Goal: Task Accomplishment & Management: Manage account settings

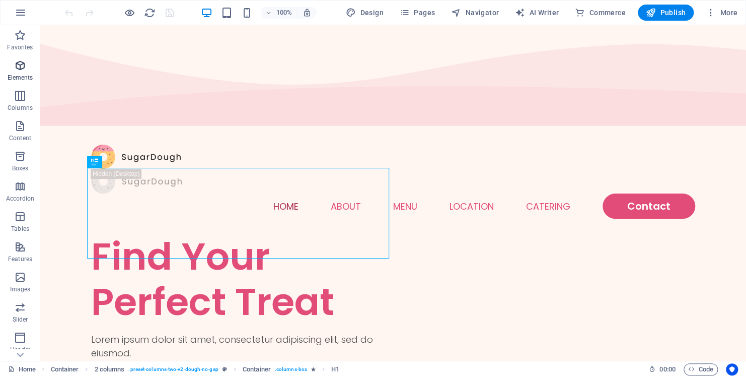
click at [18, 68] on icon "button" at bounding box center [20, 65] width 12 height 12
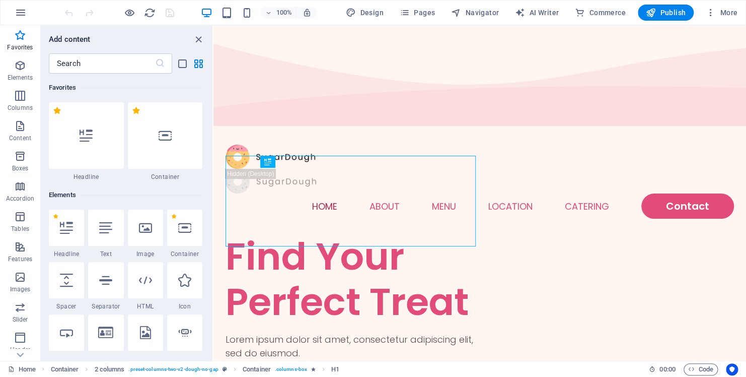
click at [146, 38] on div "Add content" at bounding box center [127, 39] width 172 height 12
click at [18, 10] on icon "button" at bounding box center [21, 13] width 12 height 12
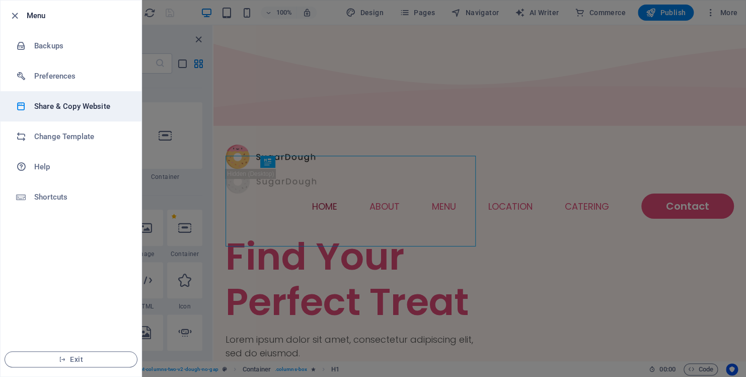
click at [36, 107] on h6 "Share & Copy Website" at bounding box center [80, 106] width 93 height 12
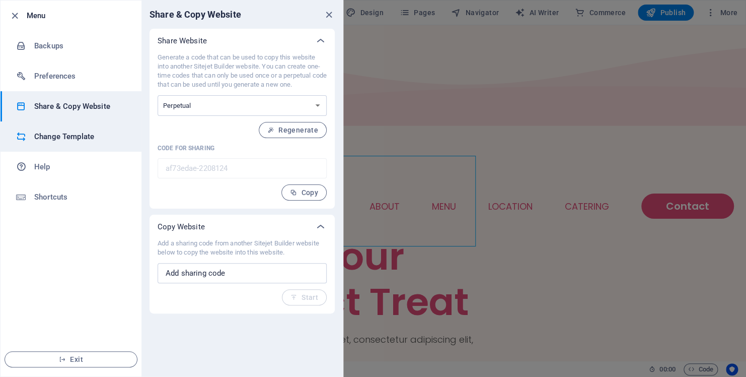
click at [71, 140] on h6 "Change Template" at bounding box center [80, 136] width 93 height 12
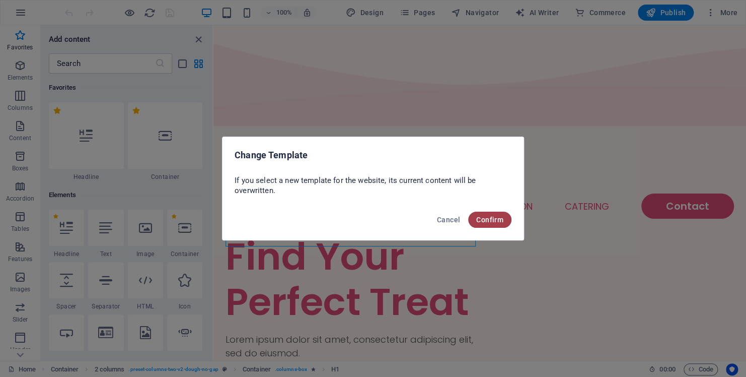
click at [497, 220] on span "Confirm" at bounding box center [489, 220] width 27 height 8
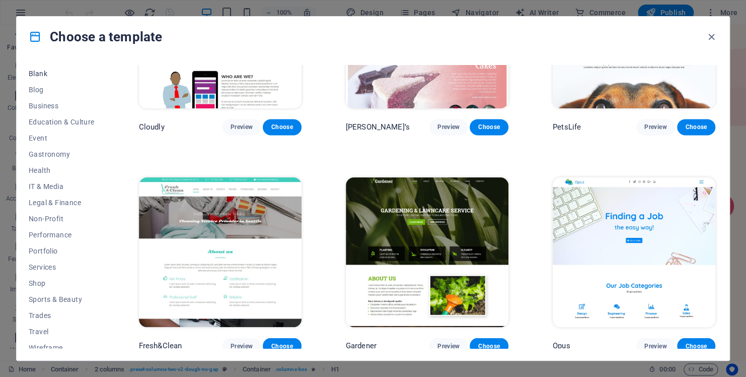
scroll to position [135, 0]
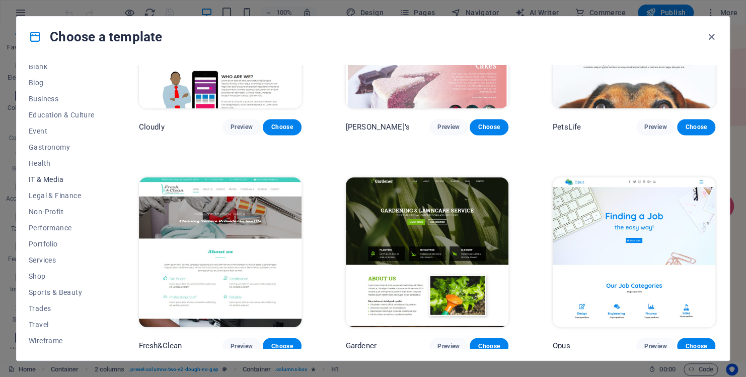
click at [41, 177] on span "IT & Media" at bounding box center [62, 179] width 66 height 8
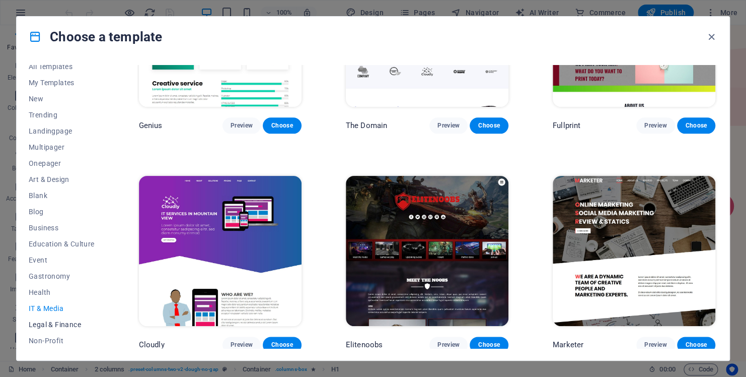
scroll to position [0, 0]
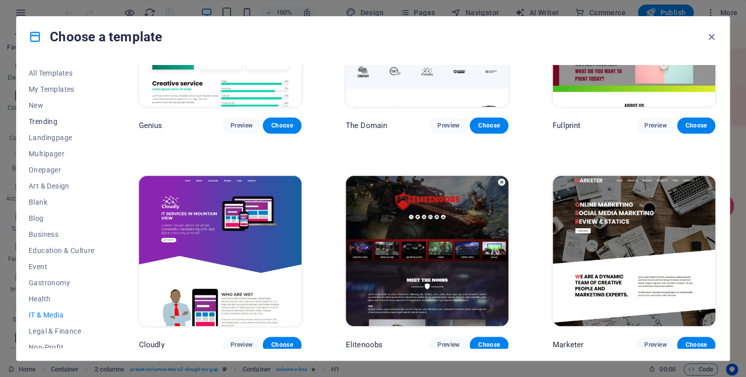
click at [45, 120] on span "Trending" at bounding box center [62, 121] width 66 height 8
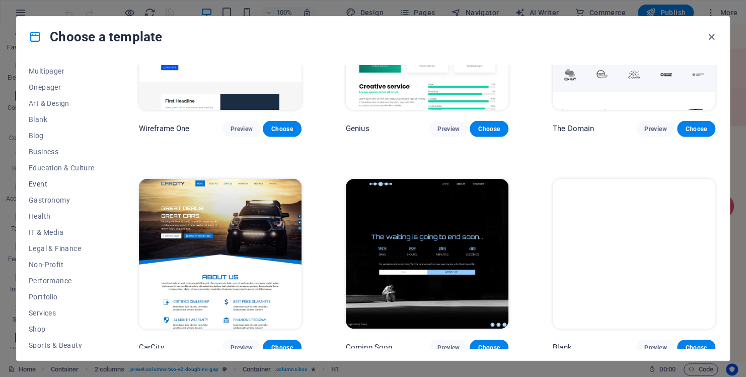
scroll to position [101, 0]
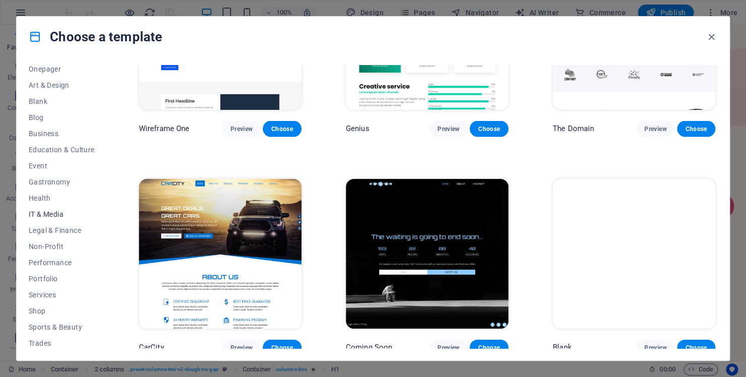
click at [55, 216] on span "IT & Media" at bounding box center [62, 214] width 66 height 8
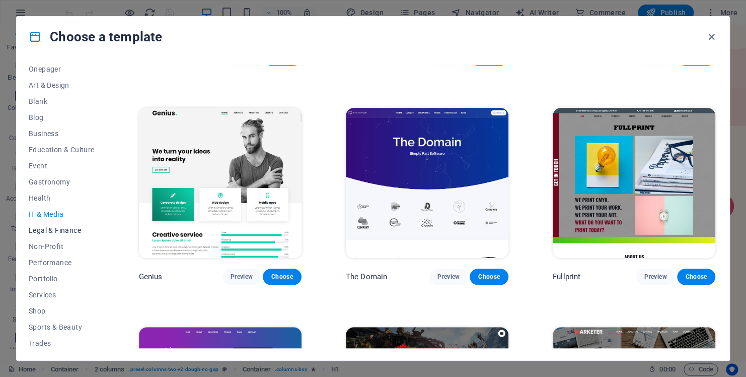
scroll to position [135, 0]
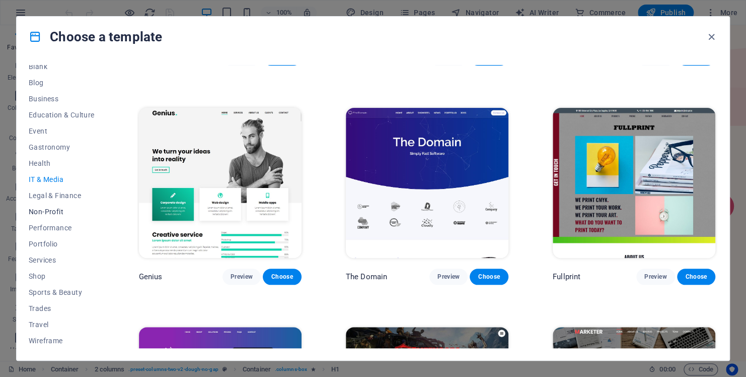
click at [48, 211] on span "Non-Profit" at bounding box center [62, 211] width 66 height 8
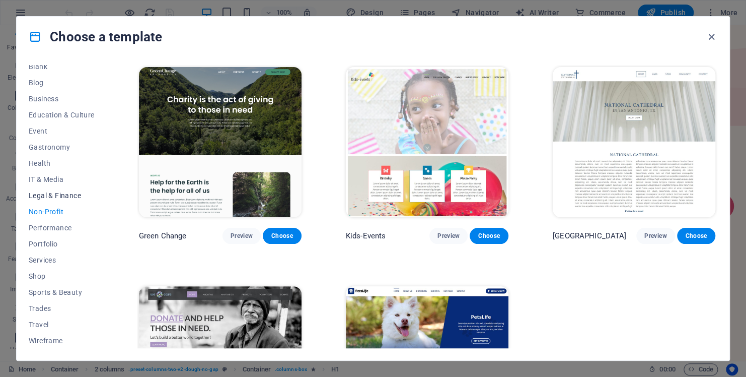
click at [48, 201] on button "Legal & Finance" at bounding box center [62, 195] width 66 height 16
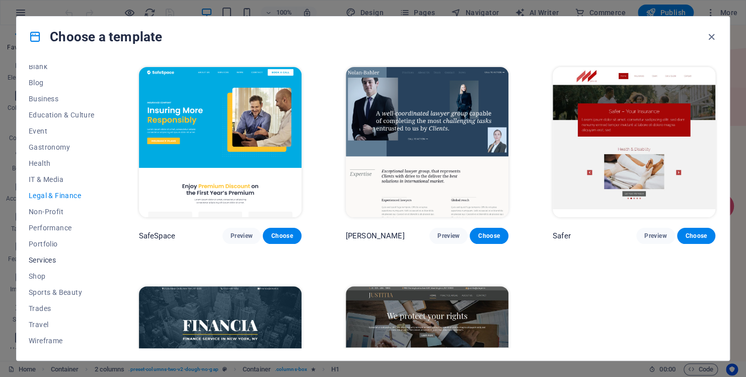
click at [44, 256] on span "Services" at bounding box center [62, 260] width 66 height 8
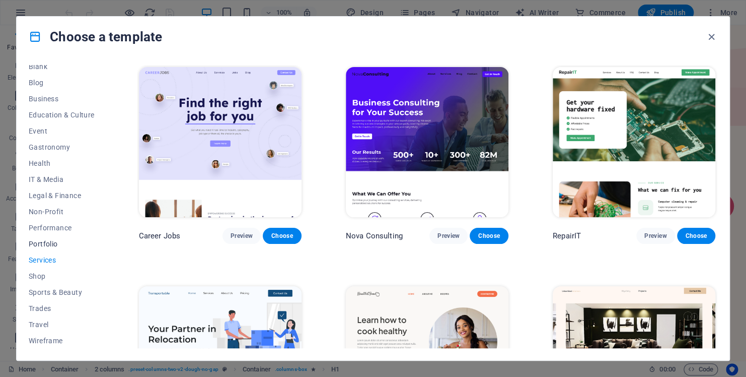
click at [43, 244] on span "Portfolio" at bounding box center [62, 244] width 66 height 8
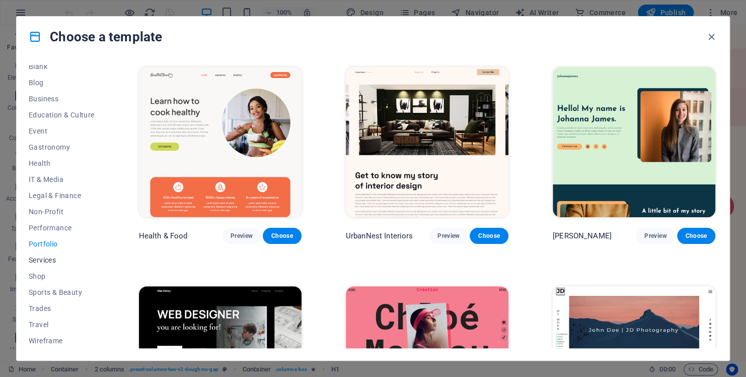
click at [47, 257] on span "Services" at bounding box center [62, 260] width 66 height 8
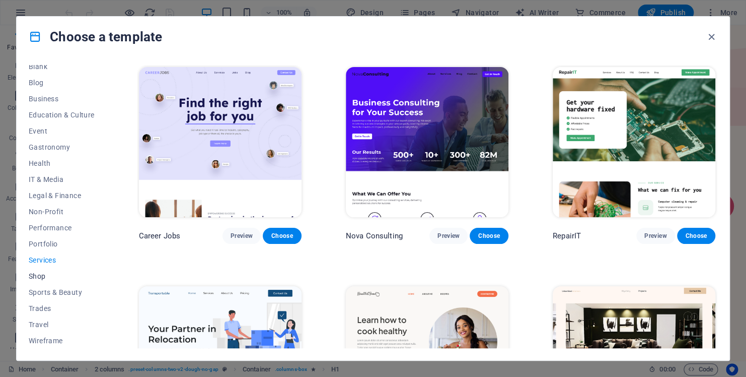
click at [40, 278] on span "Shop" at bounding box center [62, 276] width 66 height 8
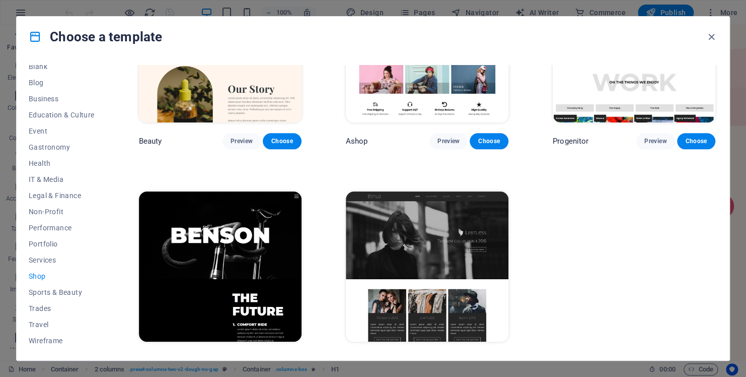
scroll to position [548, 0]
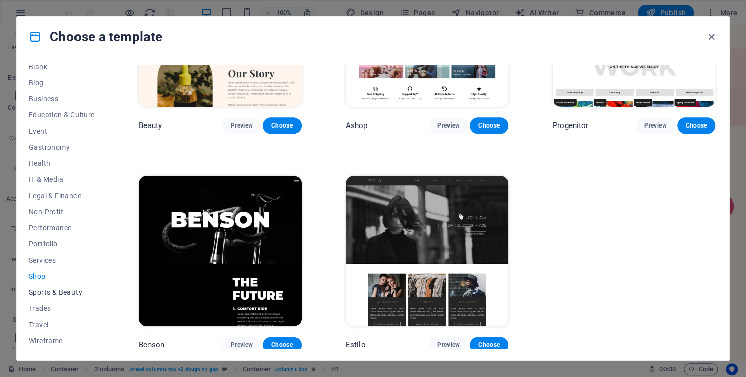
click at [52, 291] on span "Sports & Beauty" at bounding box center [62, 292] width 66 height 8
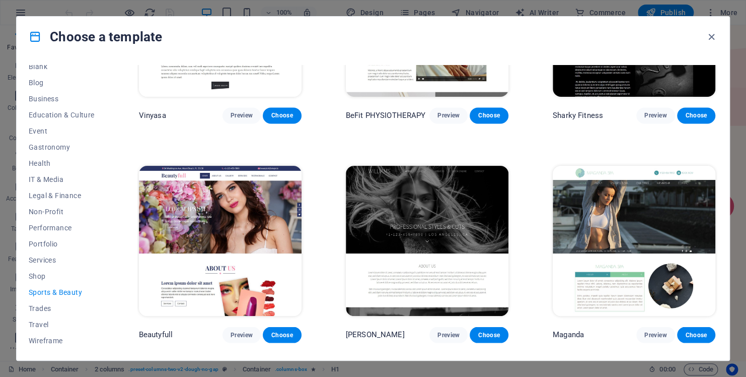
scroll to position [783, 0]
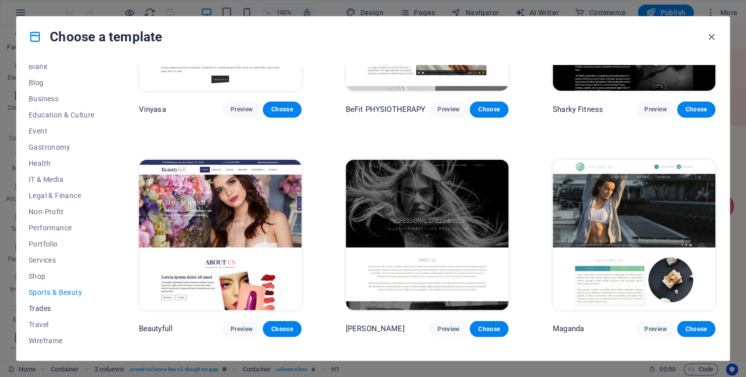
click at [33, 308] on span "Trades" at bounding box center [62, 308] width 66 height 8
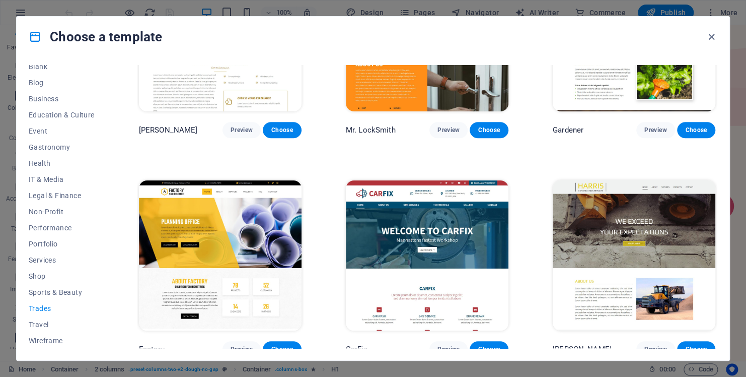
scroll to position [330, 0]
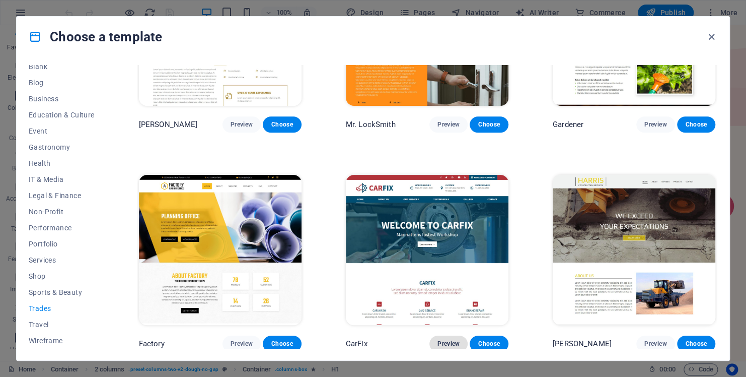
click at [446, 340] on span "Preview" at bounding box center [449, 343] width 22 height 8
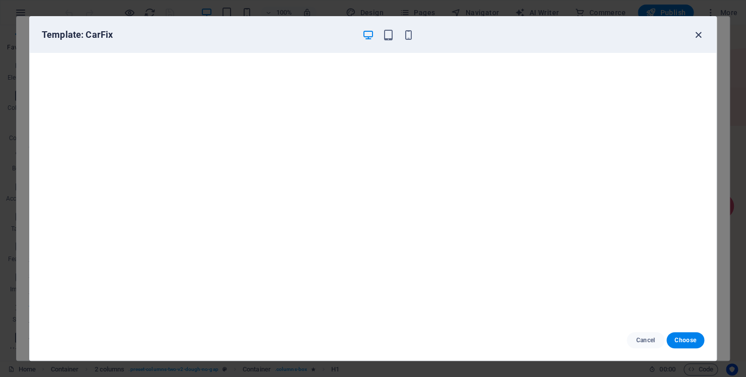
click at [701, 36] on icon "button" at bounding box center [699, 35] width 12 height 12
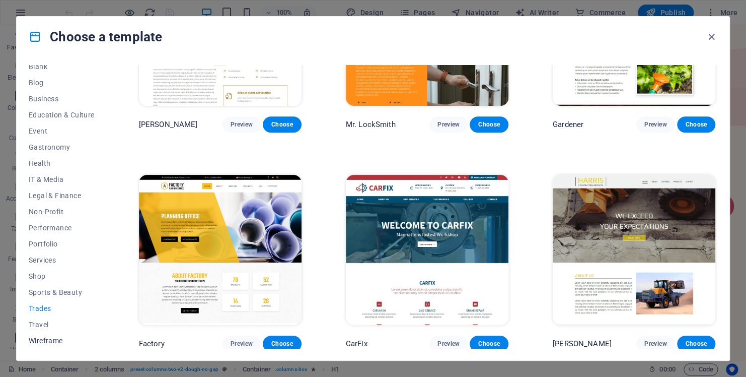
click at [53, 341] on span "Wireframe" at bounding box center [62, 340] width 66 height 8
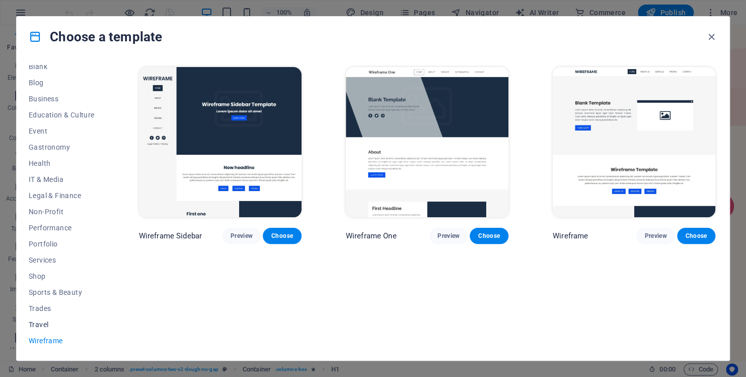
click at [46, 320] on span "Travel" at bounding box center [62, 324] width 66 height 8
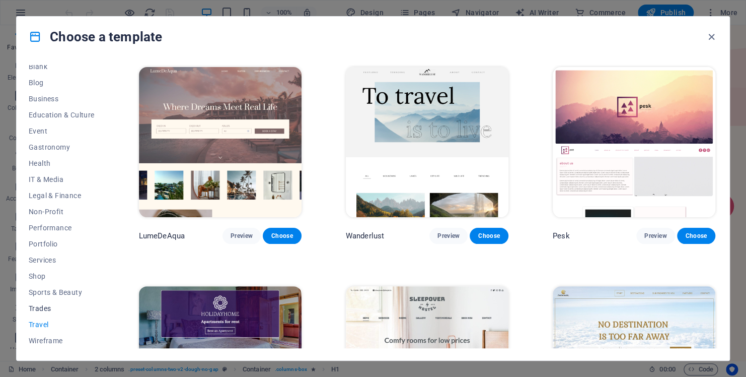
click at [46, 308] on span "Trades" at bounding box center [62, 308] width 66 height 8
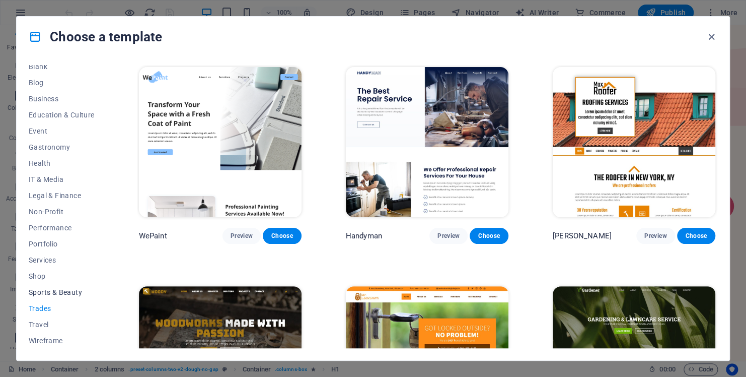
click at [52, 294] on span "Sports & Beauty" at bounding box center [62, 292] width 66 height 8
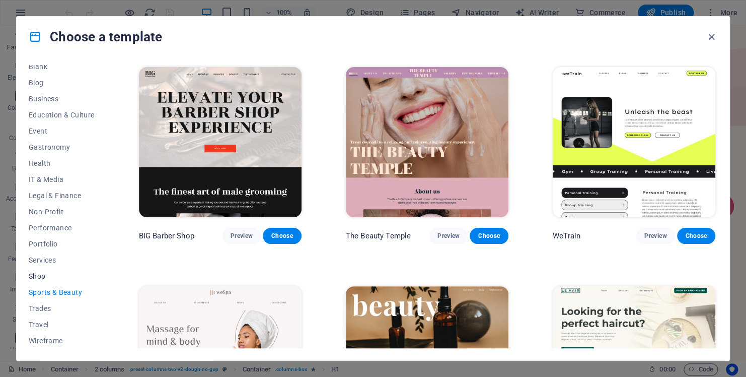
click at [50, 274] on span "Shop" at bounding box center [62, 276] width 66 height 8
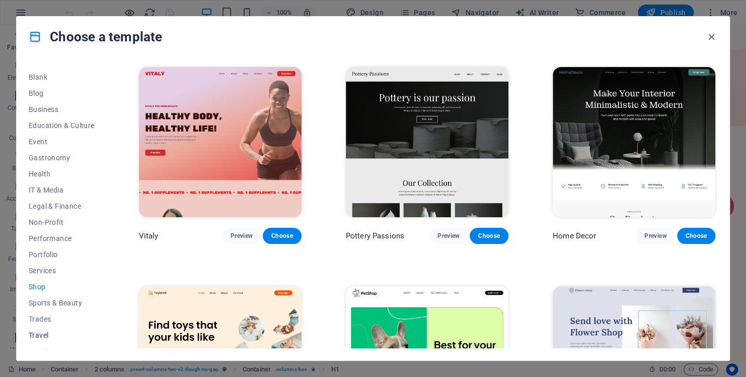
scroll to position [135, 0]
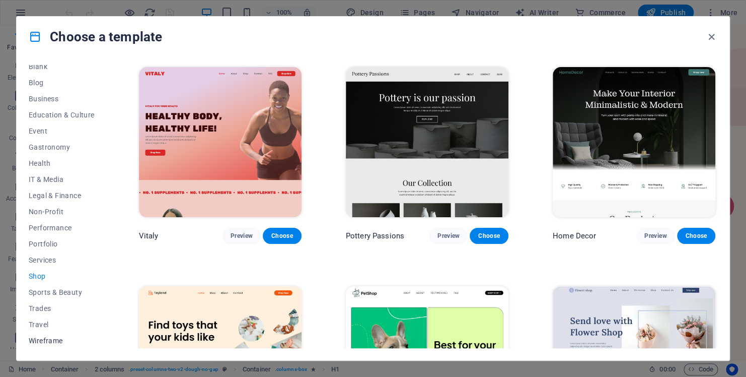
click at [50, 338] on span "Wireframe" at bounding box center [62, 340] width 66 height 8
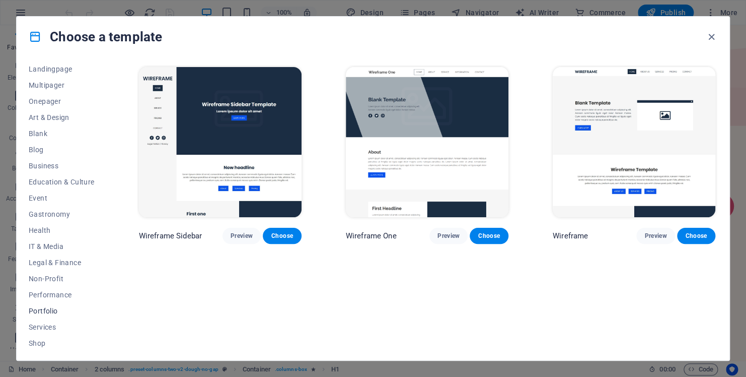
scroll to position [85, 0]
click at [52, 301] on button "Portfolio" at bounding box center [62, 294] width 66 height 16
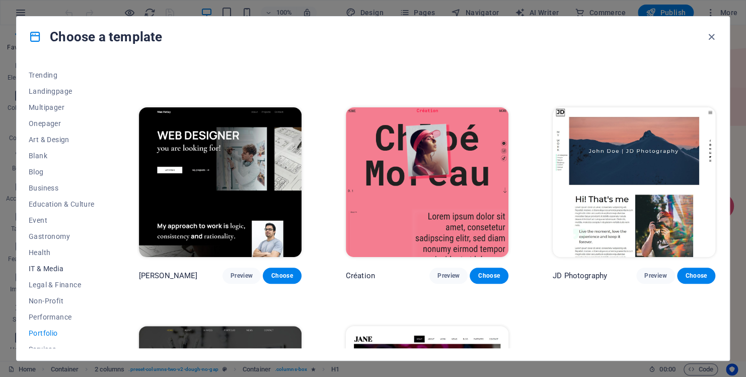
scroll to position [0, 0]
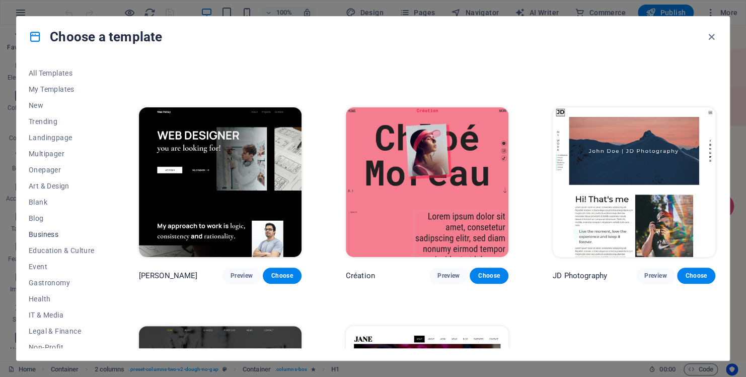
click at [53, 235] on span "Business" at bounding box center [62, 234] width 66 height 8
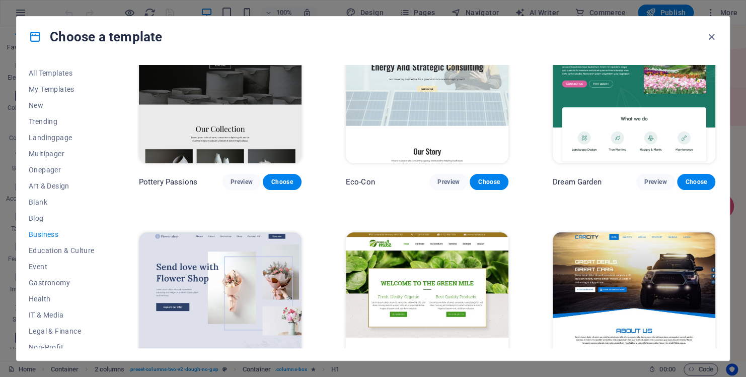
scroll to position [201, 0]
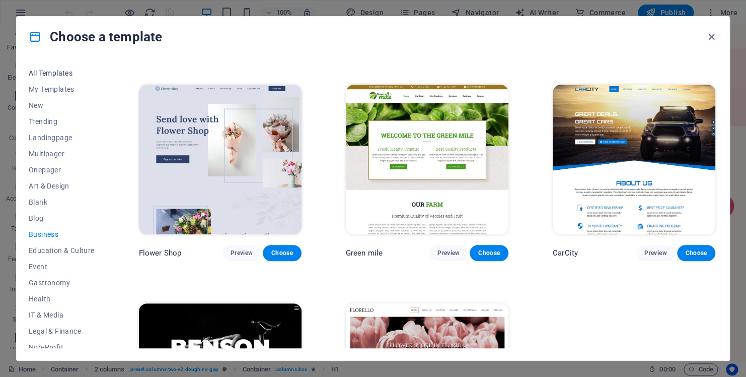
click at [59, 73] on span "All Templates" at bounding box center [62, 73] width 66 height 8
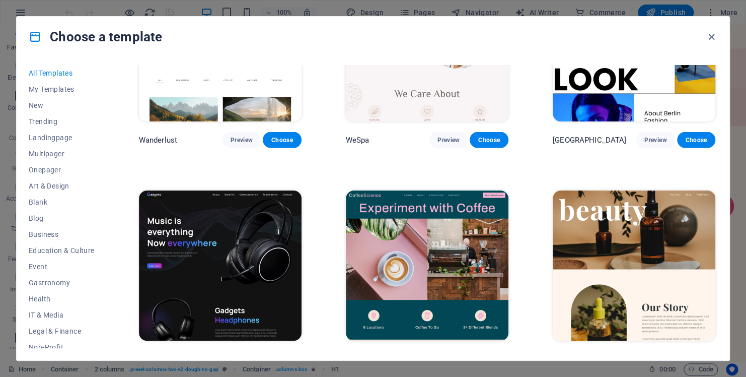
scroll to position [2951, 0]
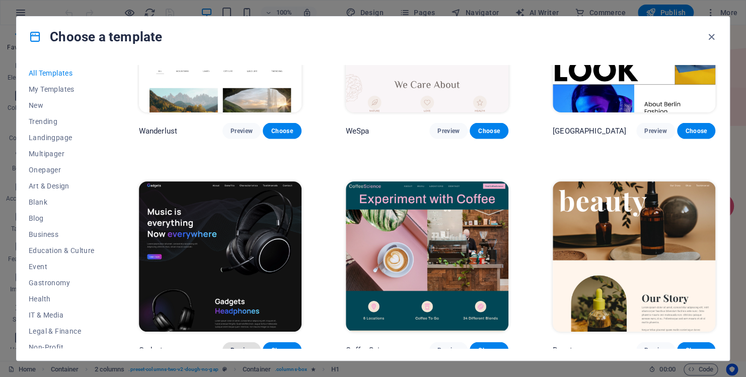
click at [238, 346] on span "Preview" at bounding box center [242, 350] width 22 height 8
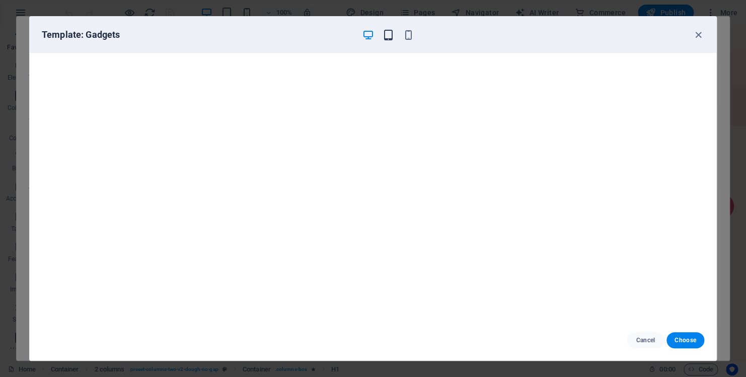
click at [391, 34] on icon "button" at bounding box center [389, 35] width 12 height 12
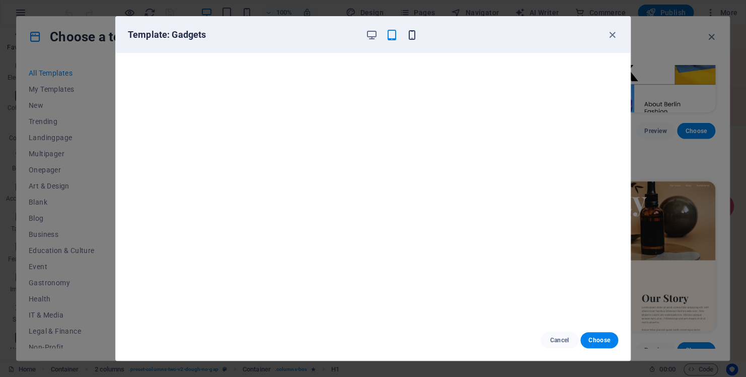
click at [415, 29] on icon "button" at bounding box center [412, 35] width 12 height 12
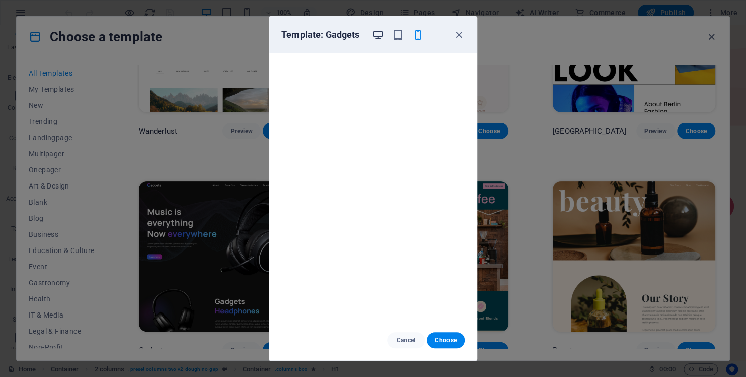
click at [379, 30] on icon "button" at bounding box center [378, 35] width 12 height 12
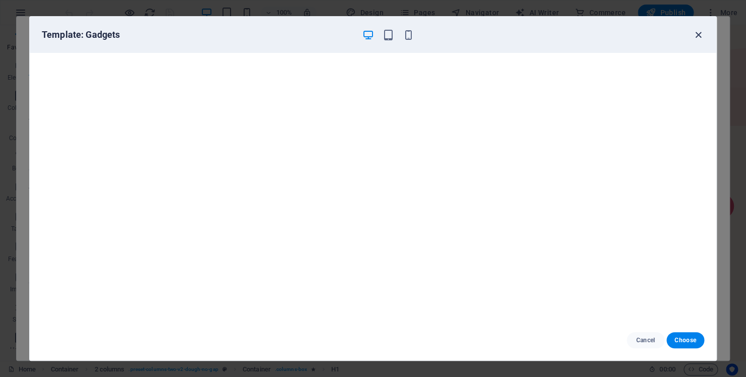
click at [698, 32] on icon "button" at bounding box center [699, 35] width 12 height 12
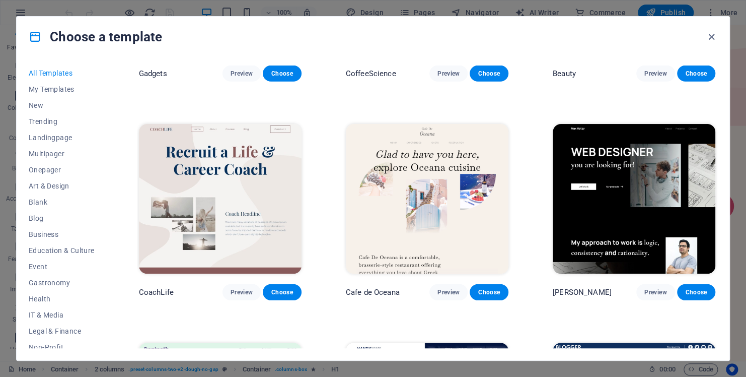
scroll to position [3202, 0]
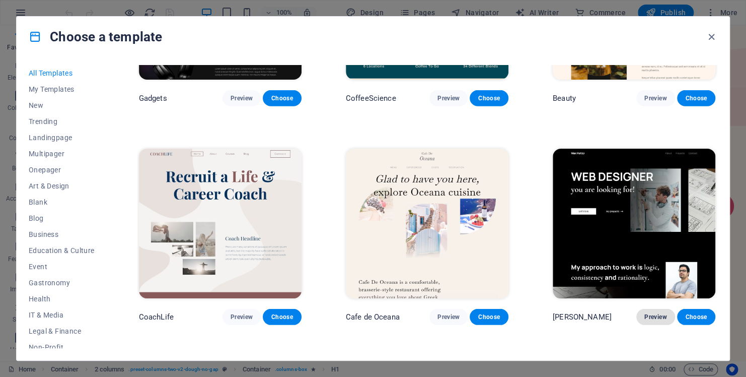
click at [653, 313] on span "Preview" at bounding box center [656, 317] width 22 height 8
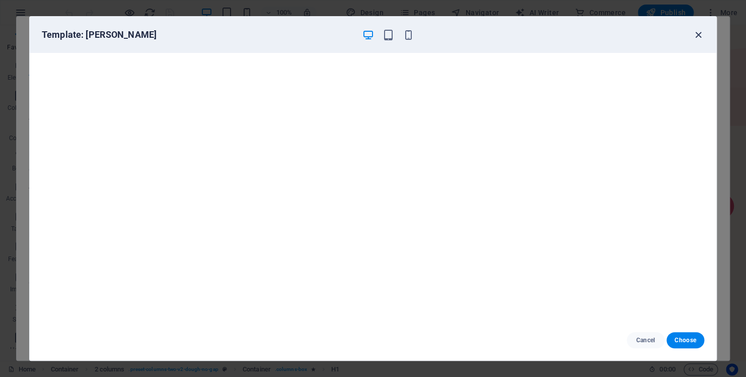
click at [700, 37] on icon "button" at bounding box center [699, 35] width 12 height 12
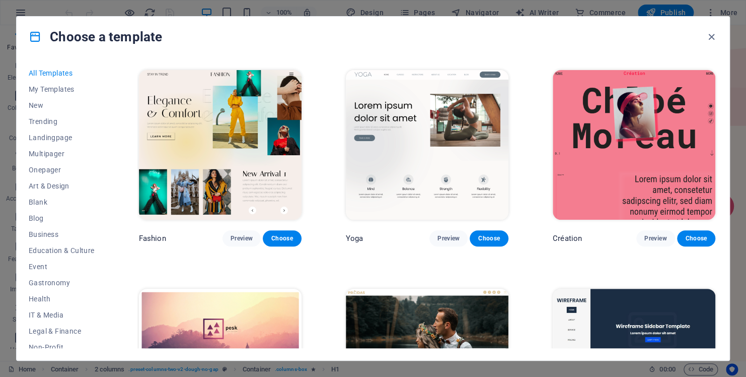
scroll to position [3958, 0]
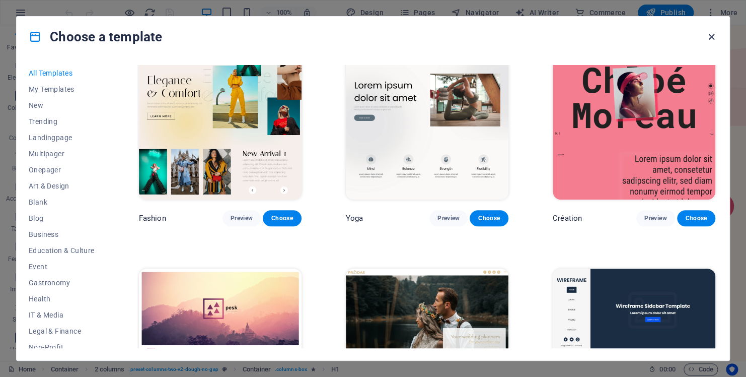
click at [714, 35] on icon "button" at bounding box center [712, 37] width 12 height 12
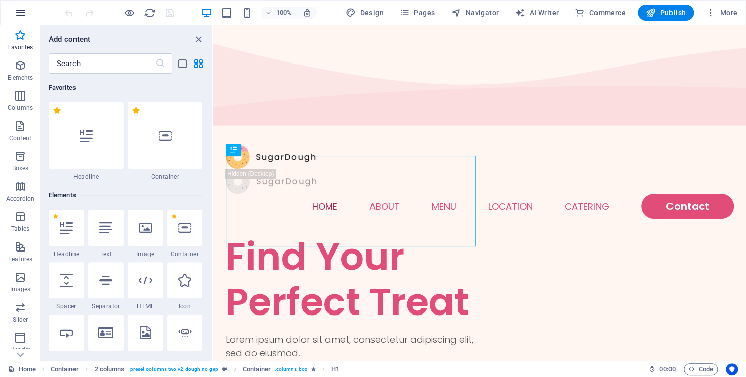
click at [15, 11] on icon "button" at bounding box center [21, 13] width 12 height 12
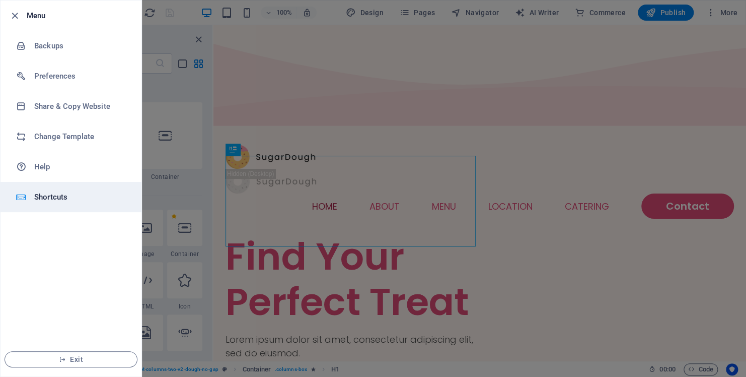
click at [57, 193] on h6 "Shortcuts" at bounding box center [80, 197] width 93 height 12
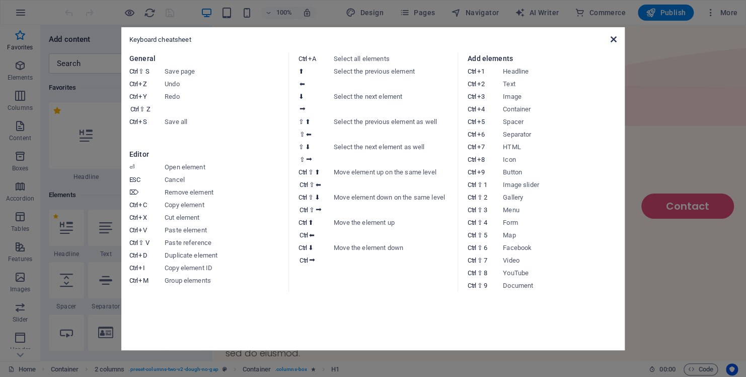
drag, startPoint x: 615, startPoint y: 37, endPoint x: 378, endPoint y: 19, distance: 237.3
click at [615, 37] on icon at bounding box center [614, 39] width 6 height 8
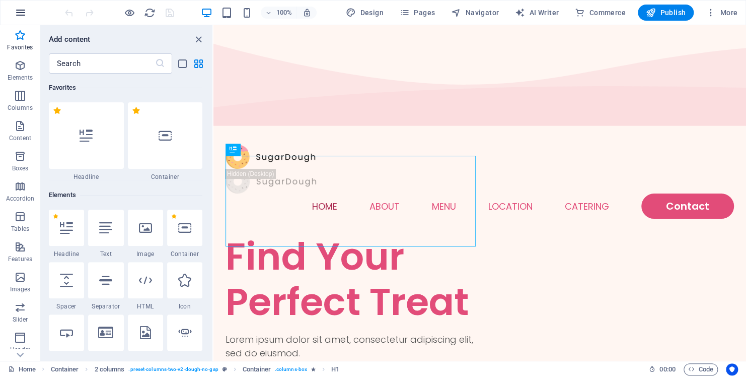
click at [26, 13] on icon "button" at bounding box center [21, 13] width 12 height 12
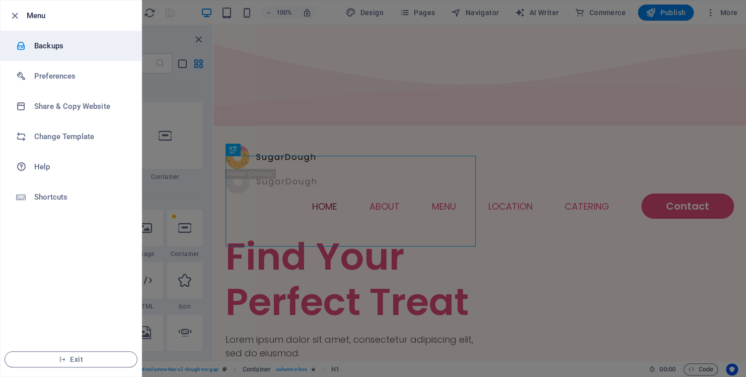
click at [60, 46] on h6 "Backups" at bounding box center [80, 46] width 93 height 12
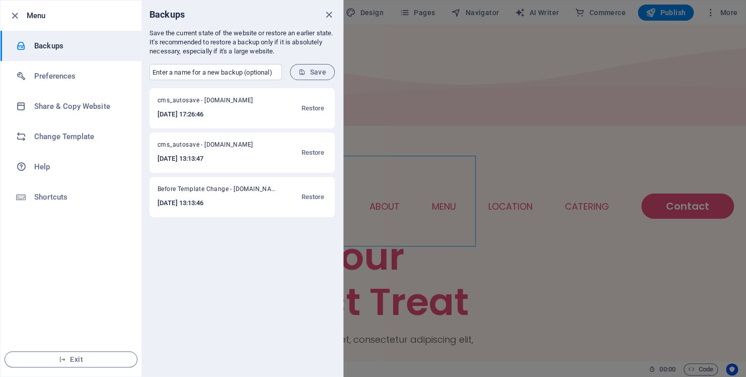
click at [472, 108] on div at bounding box center [373, 188] width 746 height 377
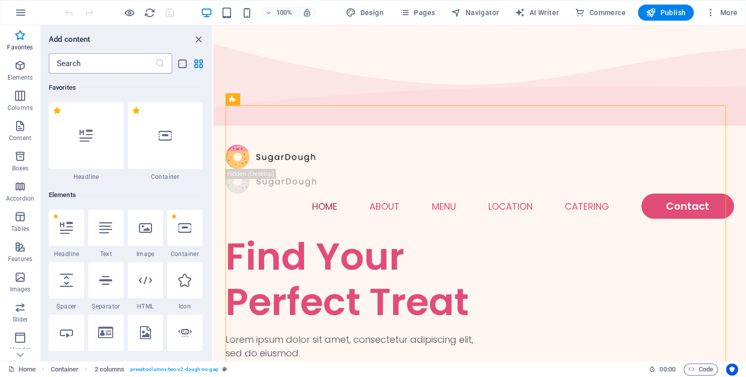
click at [110, 63] on input "text" at bounding box center [102, 63] width 106 height 20
click at [26, 67] on icon "button" at bounding box center [20, 65] width 12 height 12
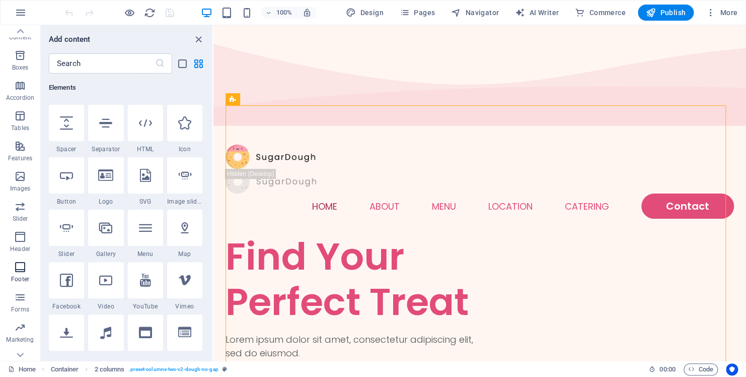
scroll to position [148, 0]
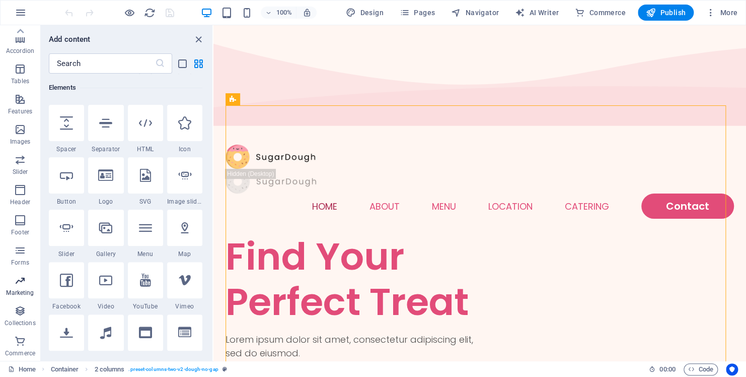
click at [21, 283] on icon "button" at bounding box center [20, 280] width 12 height 12
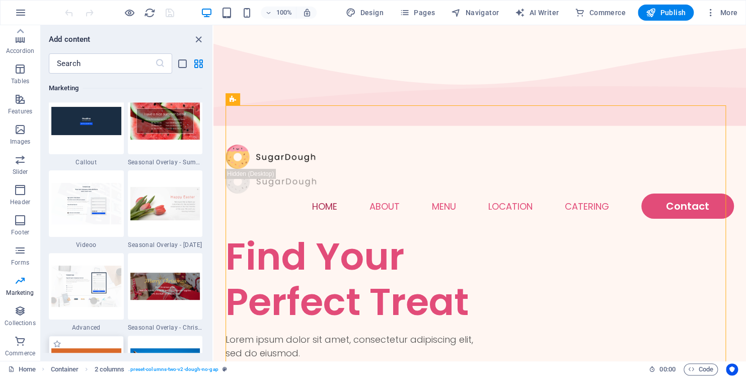
scroll to position [8354, 0]
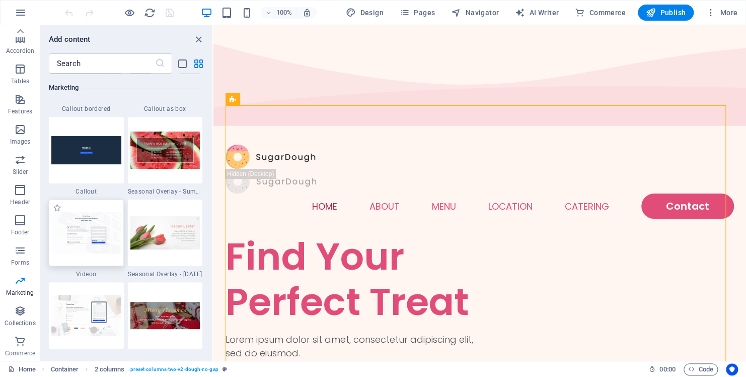
click at [98, 238] on img at bounding box center [86, 232] width 70 height 41
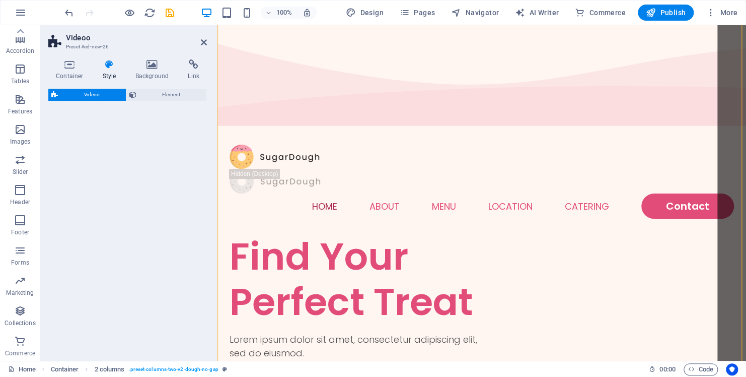
select select "%"
select select "rem"
select select "px"
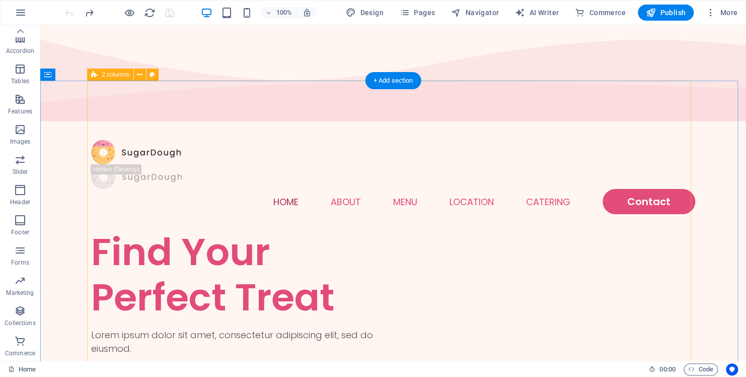
scroll to position [0, 0]
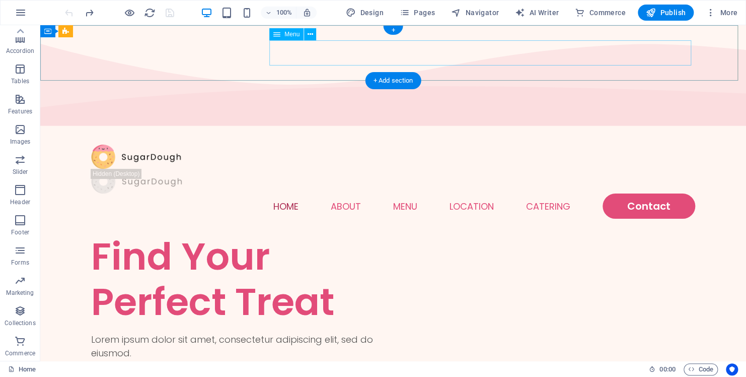
click at [545, 193] on nav "Home About Menu Location Catering Contact" at bounding box center [393, 205] width 604 height 25
click at [541, 193] on nav "Home About Menu Location Catering Contact" at bounding box center [393, 205] width 604 height 25
click at [364, 129] on div "Menu Home About Menu Location Catering Contact" at bounding box center [393, 181] width 706 height 105
select select
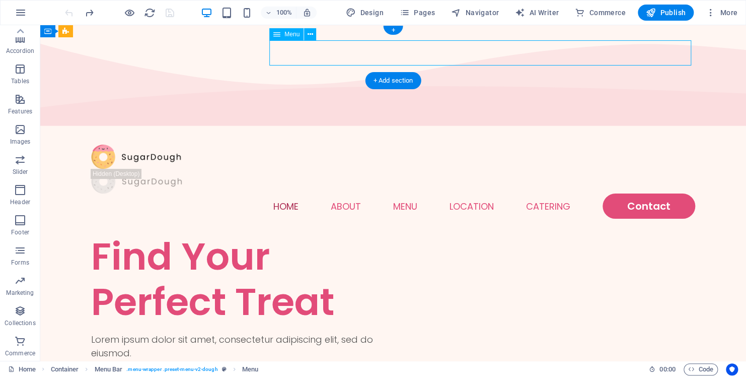
select select
select select "1"
select select
select select "2"
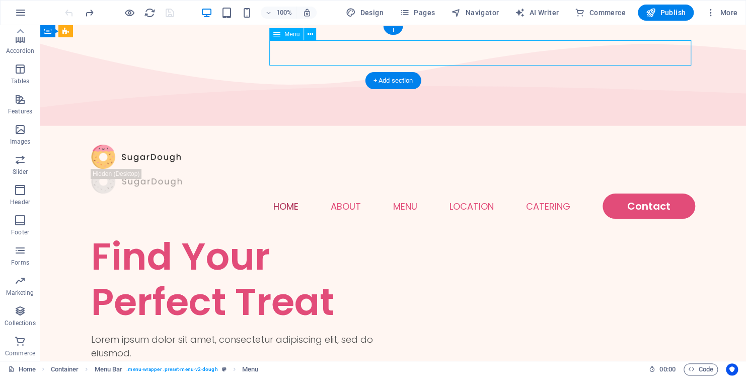
select select
select select "default"
click at [473, 193] on nav "Home About Menu Location Catering Contact" at bounding box center [393, 205] width 604 height 25
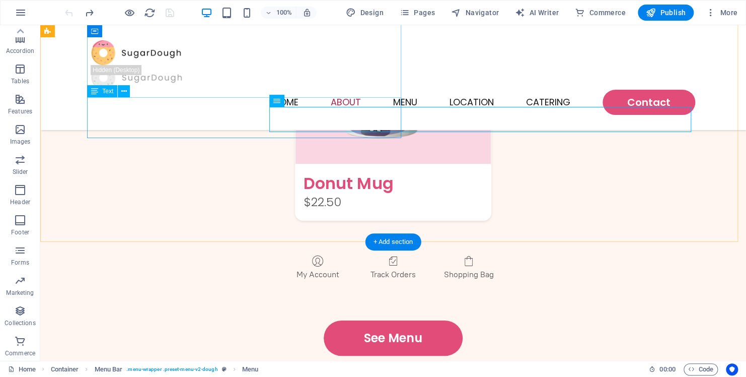
scroll to position [1642, 0]
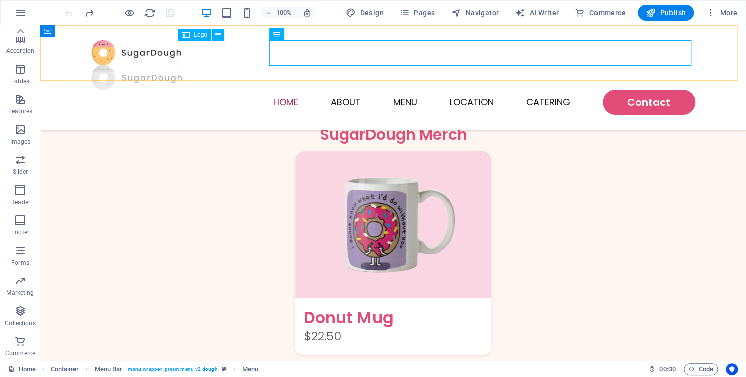
click at [240, 65] on div at bounding box center [393, 77] width 604 height 25
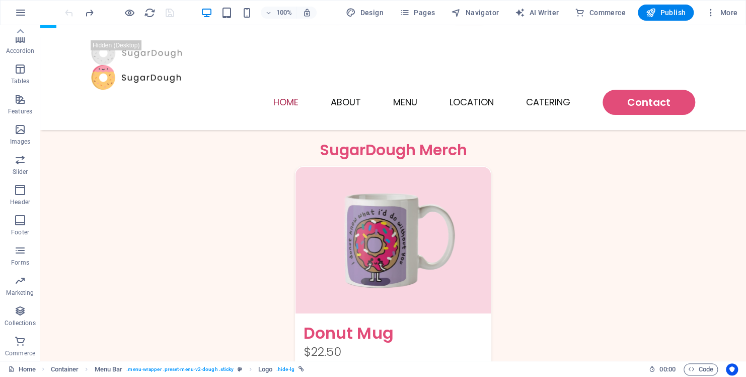
scroll to position [1565, 0]
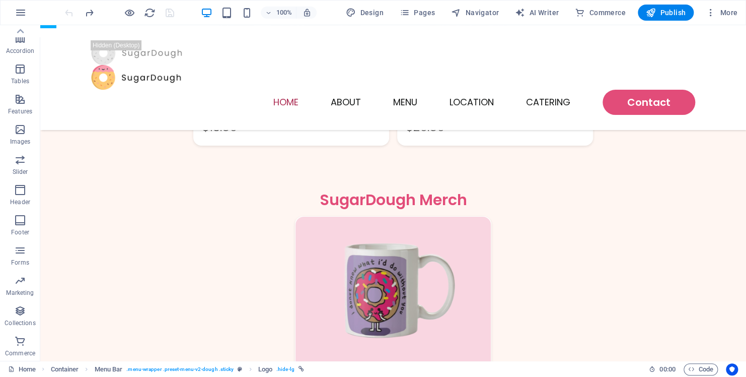
drag, startPoint x: 240, startPoint y: 58, endPoint x: 194, endPoint y: 55, distance: 45.9
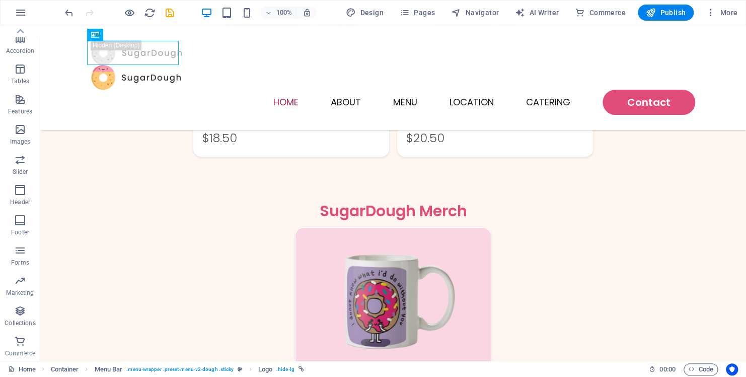
click at [211, 65] on div at bounding box center [393, 77] width 604 height 25
click at [156, 56] on div at bounding box center [393, 52] width 604 height 25
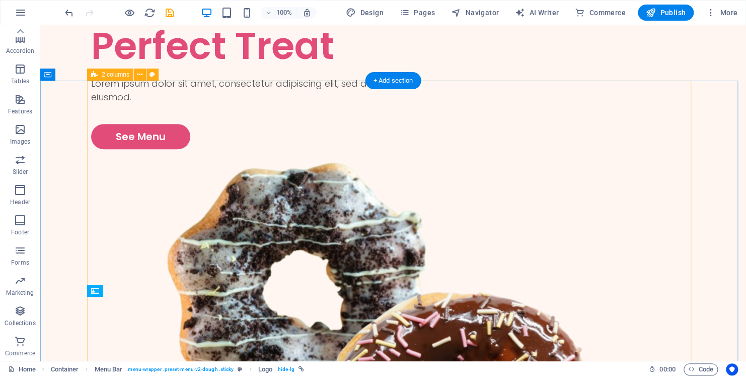
scroll to position [0, 0]
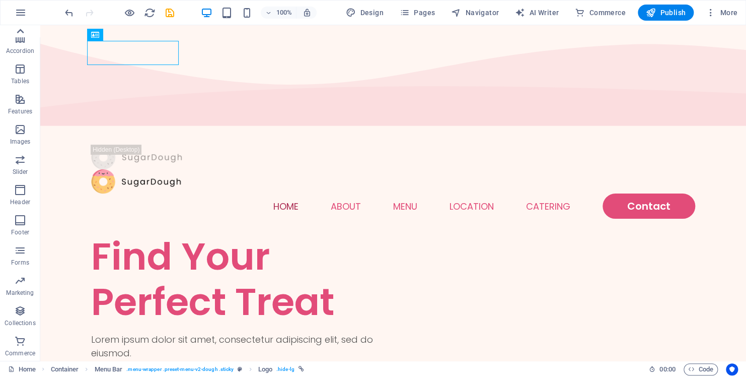
click at [25, 31] on icon at bounding box center [20, 31] width 14 height 14
click at [27, 14] on button "button" at bounding box center [21, 13] width 24 height 24
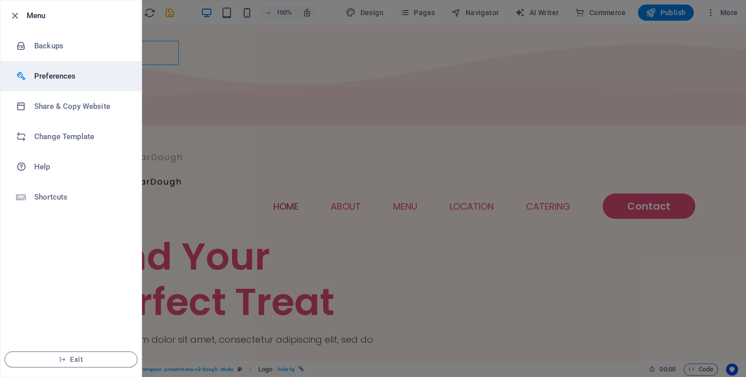
click at [67, 79] on h6 "Preferences" at bounding box center [80, 76] width 93 height 12
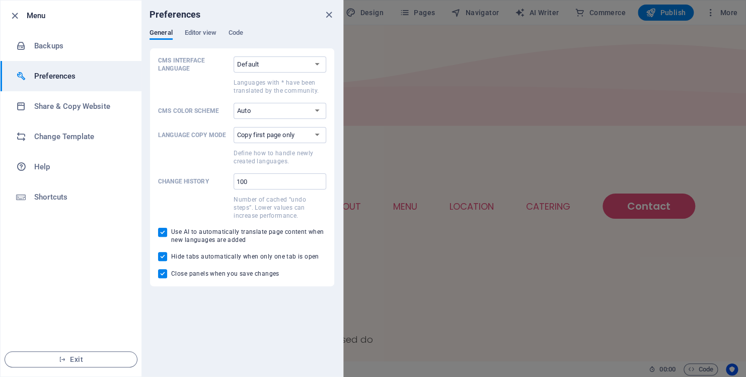
click at [426, 127] on div at bounding box center [373, 188] width 746 height 377
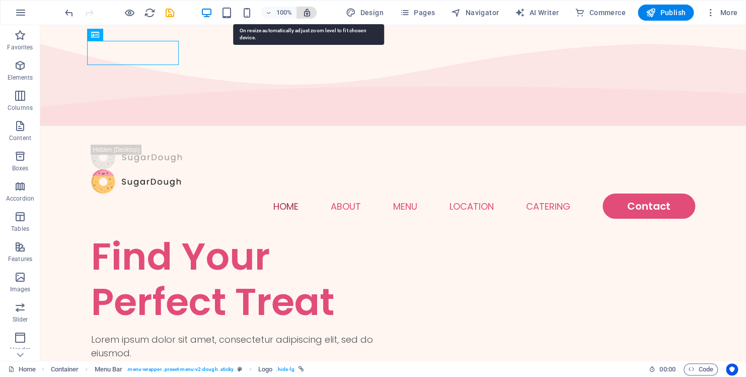
click at [309, 13] on icon "button" at bounding box center [306, 12] width 9 height 9
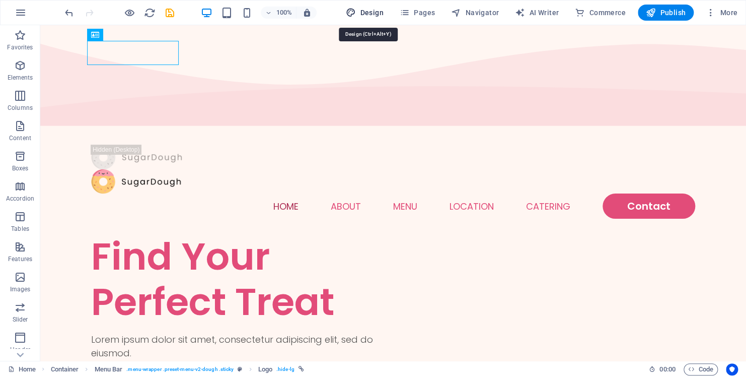
click at [373, 13] on span "Design" at bounding box center [365, 13] width 38 height 10
select select "px"
select select "300"
select select "px"
